Goal: Complete application form

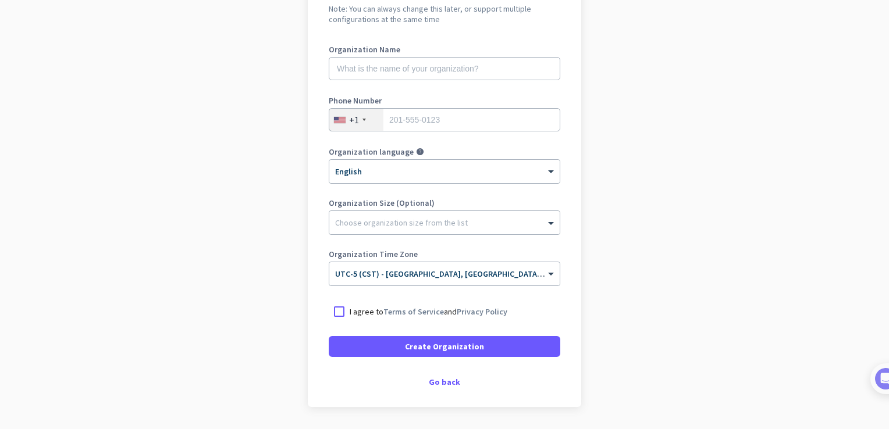
scroll to position [137, 0]
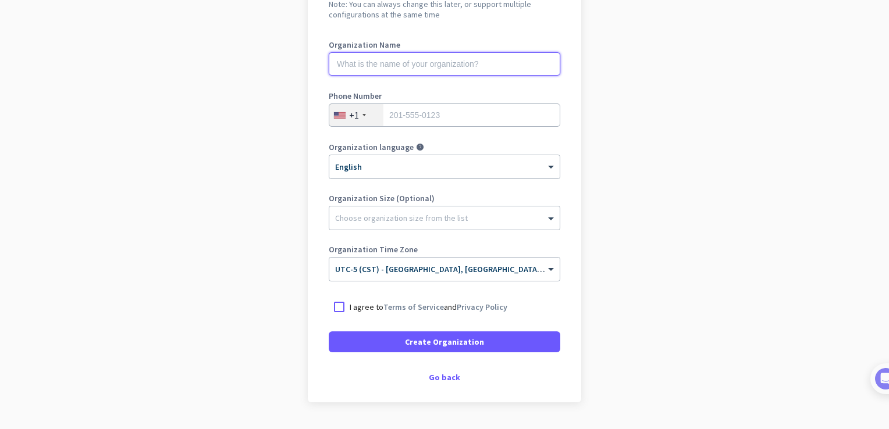
click at [453, 66] on input "text" at bounding box center [445, 63] width 232 height 23
type input "m"
type input "Mercor"
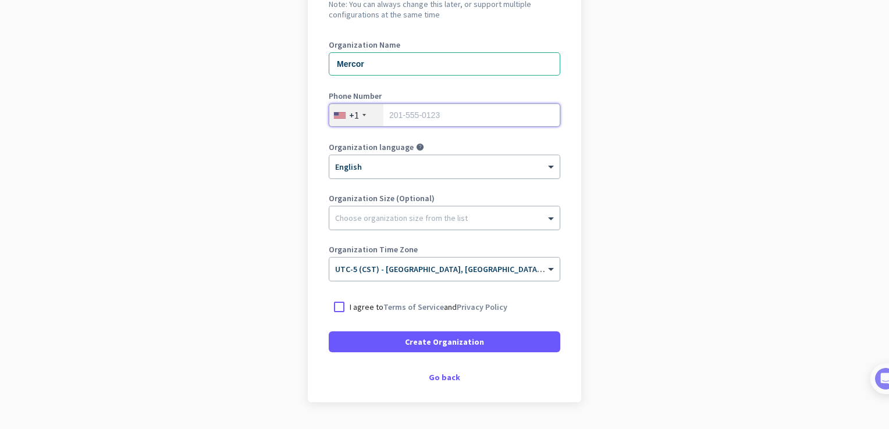
click at [440, 119] on input "tel" at bounding box center [445, 115] width 232 height 23
click at [435, 111] on input "tel" at bounding box center [445, 115] width 232 height 23
type input "4055644565"
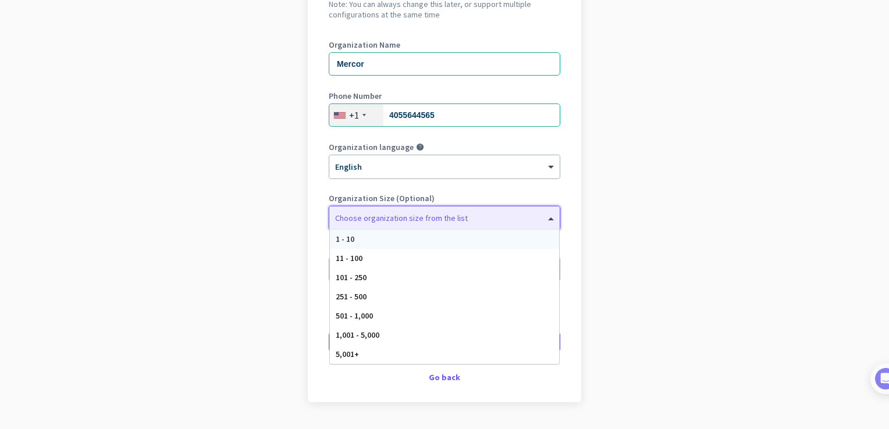
click at [386, 219] on div at bounding box center [444, 215] width 230 height 12
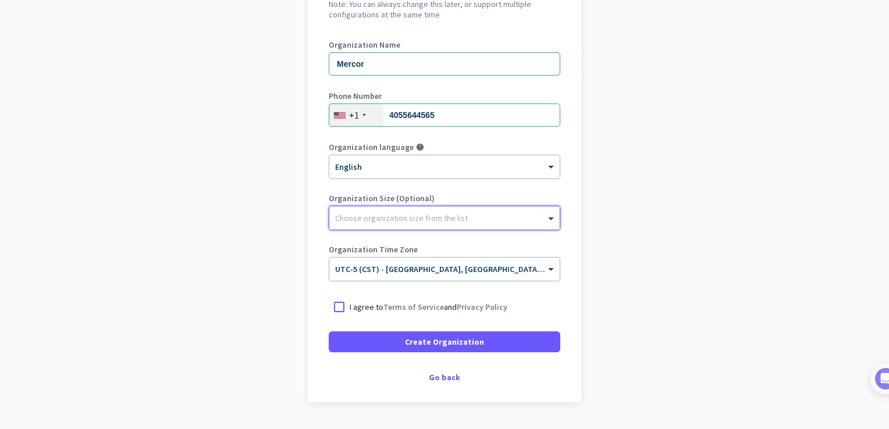
click at [386, 219] on div at bounding box center [444, 215] width 230 height 12
click at [404, 268] on input "text" at bounding box center [433, 265] width 196 height 9
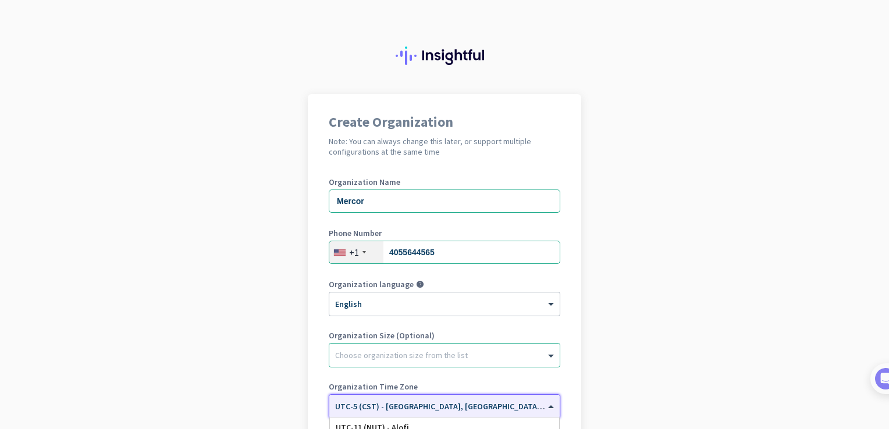
scroll to position [168, 0]
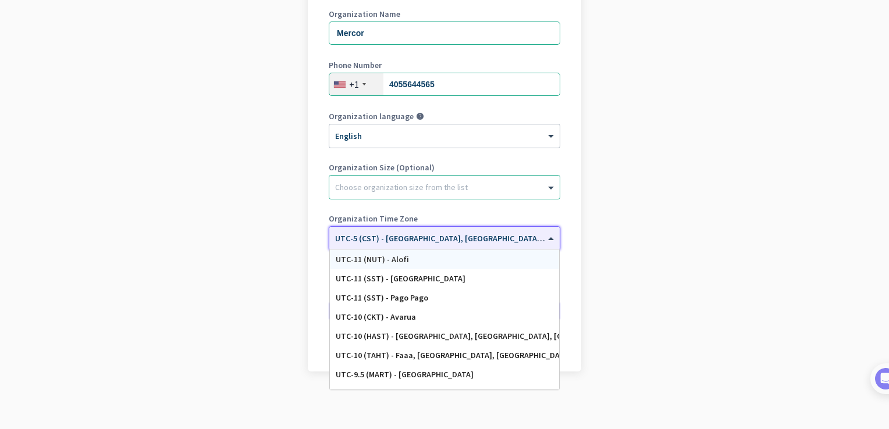
click at [450, 233] on input "text" at bounding box center [433, 234] width 196 height 9
click at [477, 232] on input "text" at bounding box center [433, 234] width 196 height 9
click at [495, 233] on input "text" at bounding box center [433, 234] width 196 height 9
click at [465, 246] on div "× UTC-5 (CST) - Chicago, Houston, San Antonio, Dallas" at bounding box center [444, 238] width 230 height 23
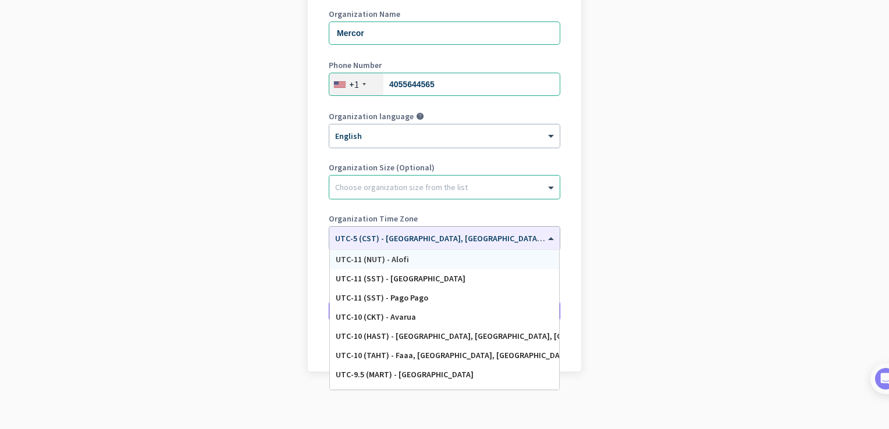
click at [784, 247] on app-onboarding-organization "Create Organization Note: You can always change this later, or support multiple…" at bounding box center [444, 178] width 889 height 504
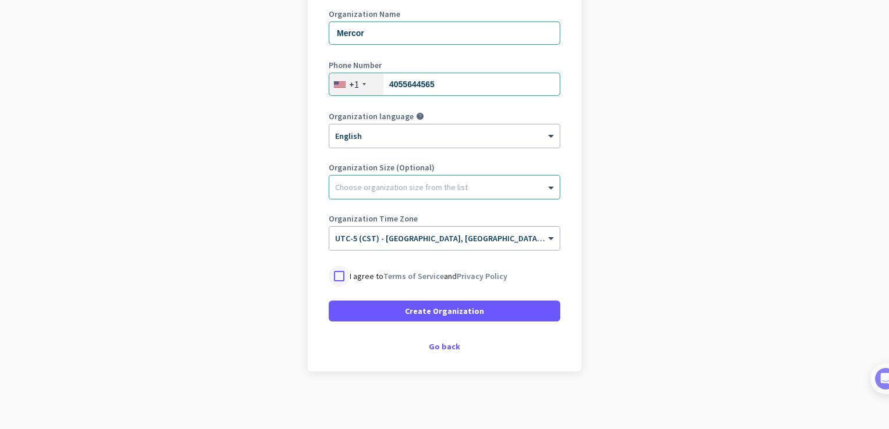
click at [337, 277] on div at bounding box center [339, 276] width 21 height 21
click at [449, 350] on div "Go back" at bounding box center [445, 347] width 232 height 8
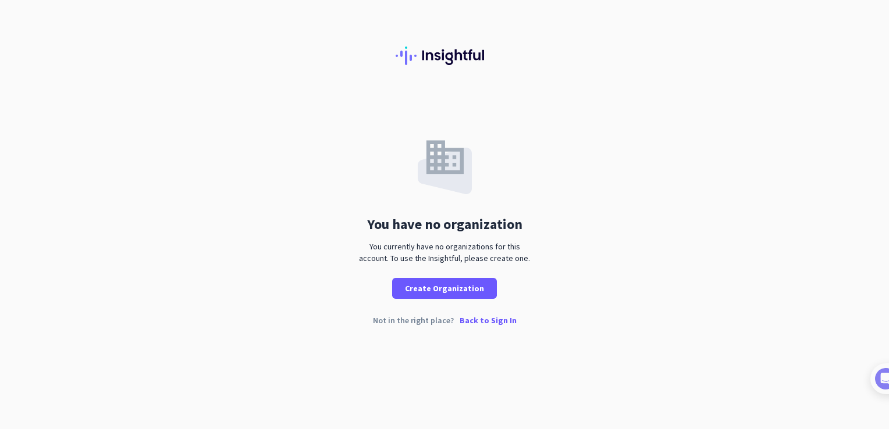
click at [479, 320] on p "Back to Sign In" at bounding box center [488, 321] width 57 height 8
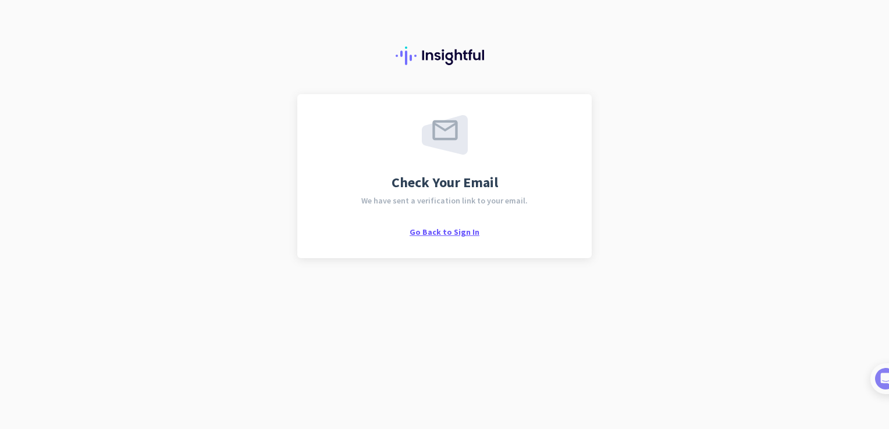
click at [455, 233] on span "Go Back to Sign In" at bounding box center [445, 232] width 70 height 10
click at [447, 232] on span "Go Back to Sign In" at bounding box center [445, 232] width 70 height 10
